Goal: Task Accomplishment & Management: Use online tool/utility

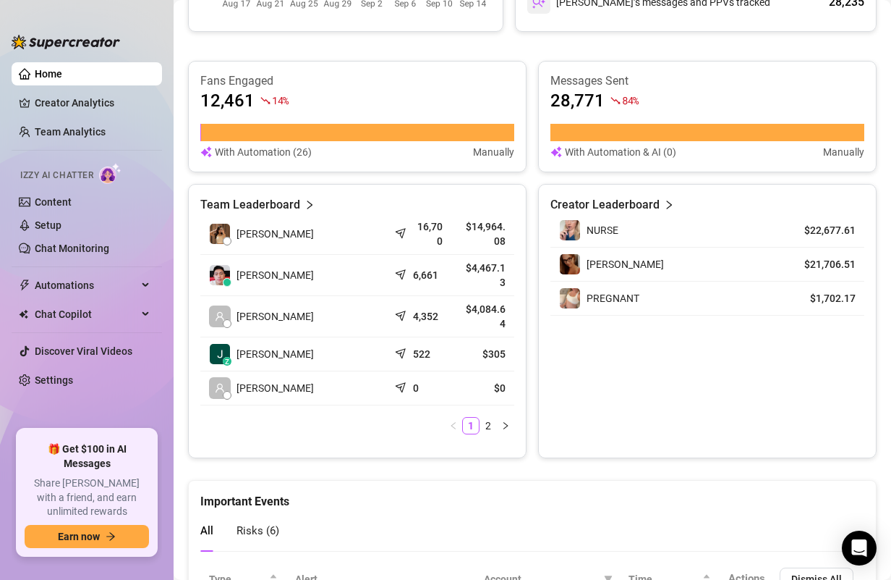
scroll to position [565, 0]
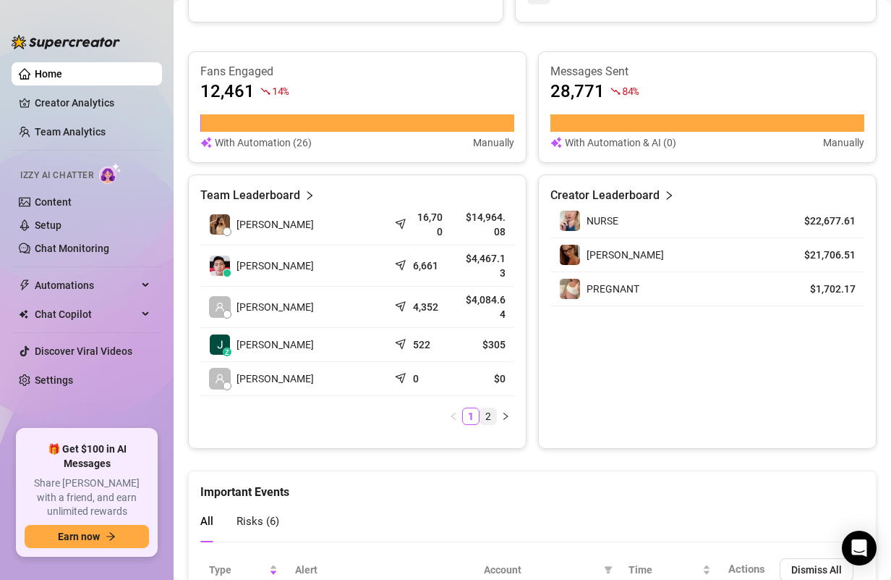
click at [493, 408] on link "2" at bounding box center [488, 416] width 16 height 16
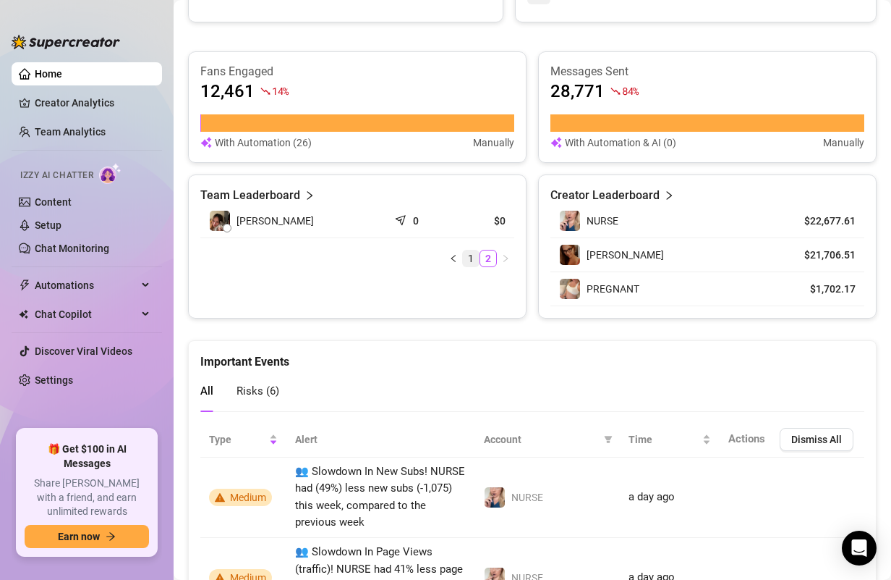
click at [468, 262] on link "1" at bounding box center [471, 258] width 16 height 16
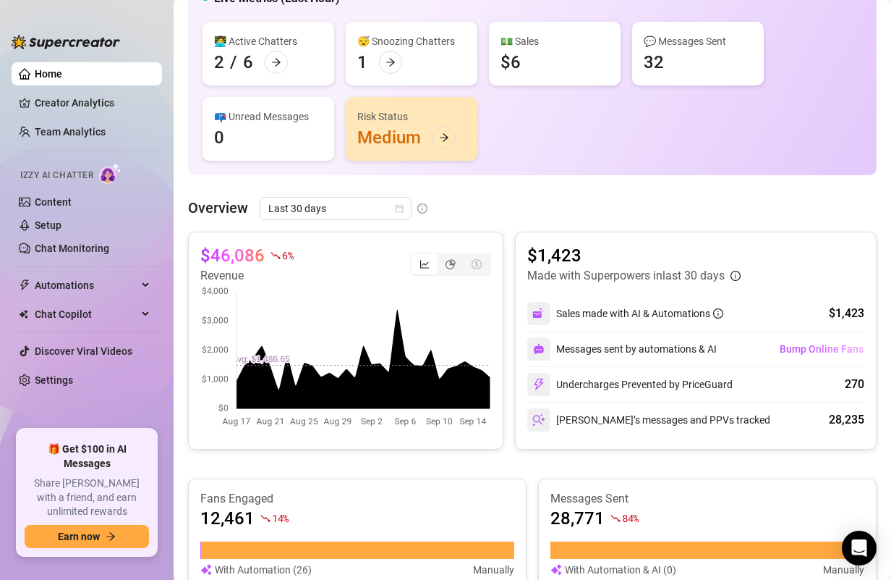
scroll to position [134, 0]
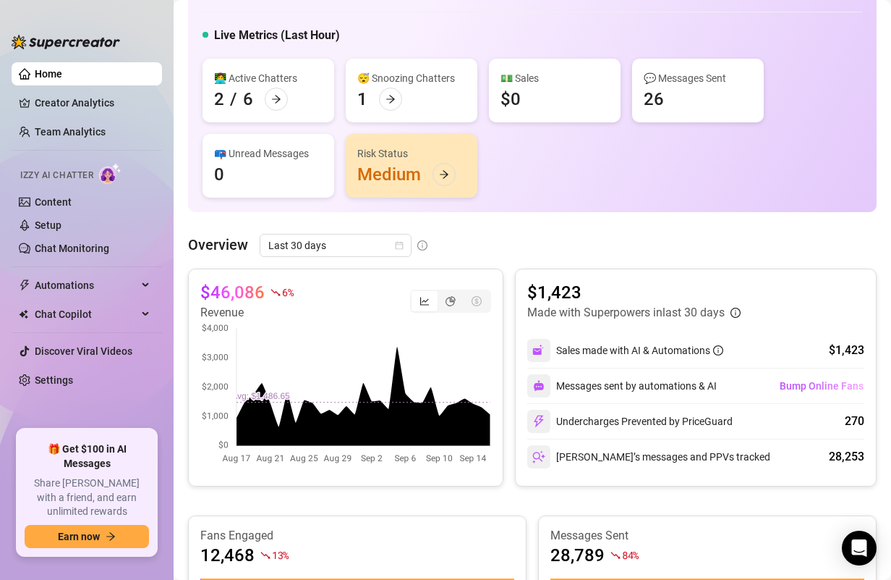
scroll to position [103, 0]
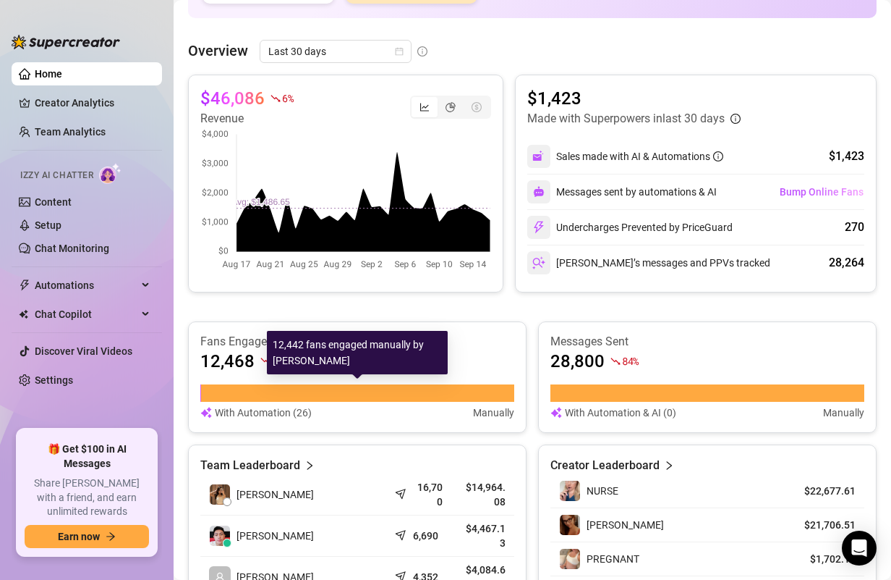
scroll to position [297, 0]
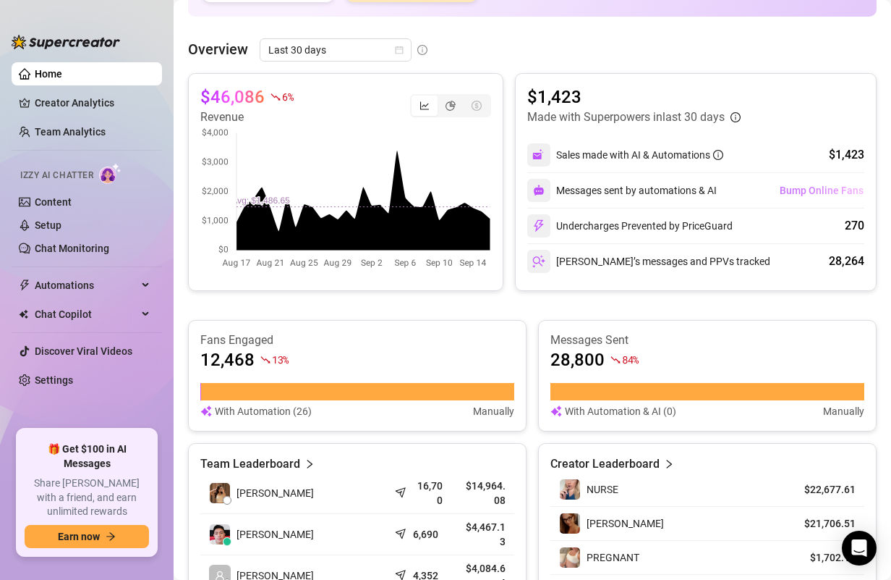
click at [816, 190] on span "Bump Online Fans" at bounding box center [822, 190] width 84 height 12
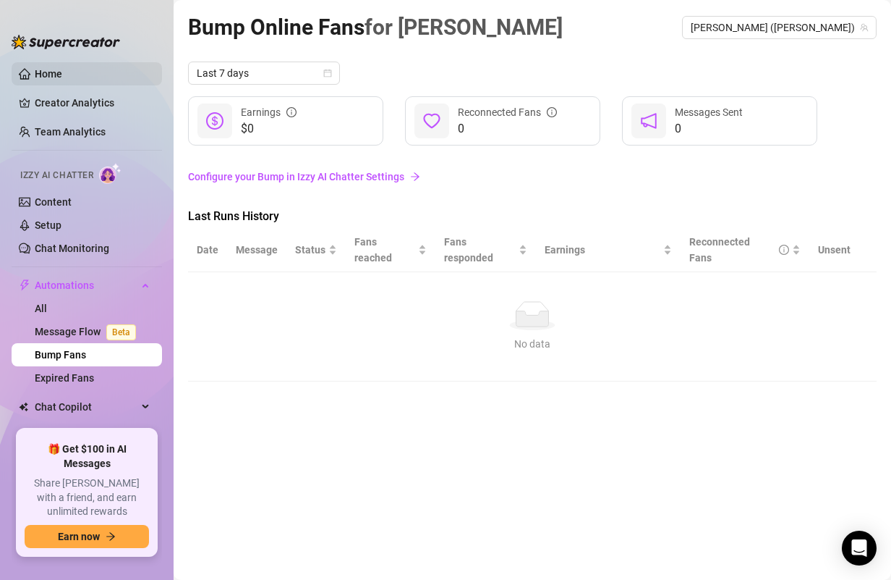
click at [62, 69] on link "Home" at bounding box center [48, 74] width 27 height 12
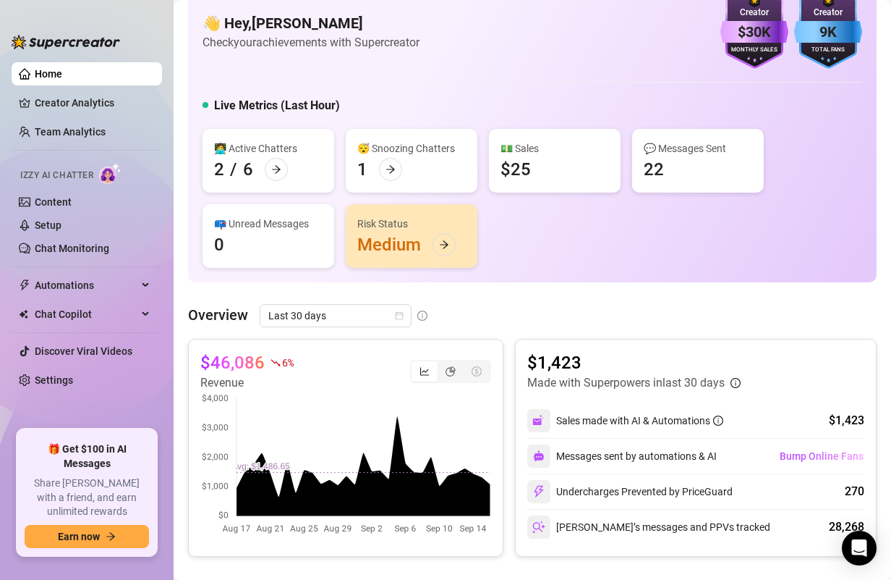
scroll to position [23, 0]
